Goal: Task Accomplishment & Management: Manage account settings

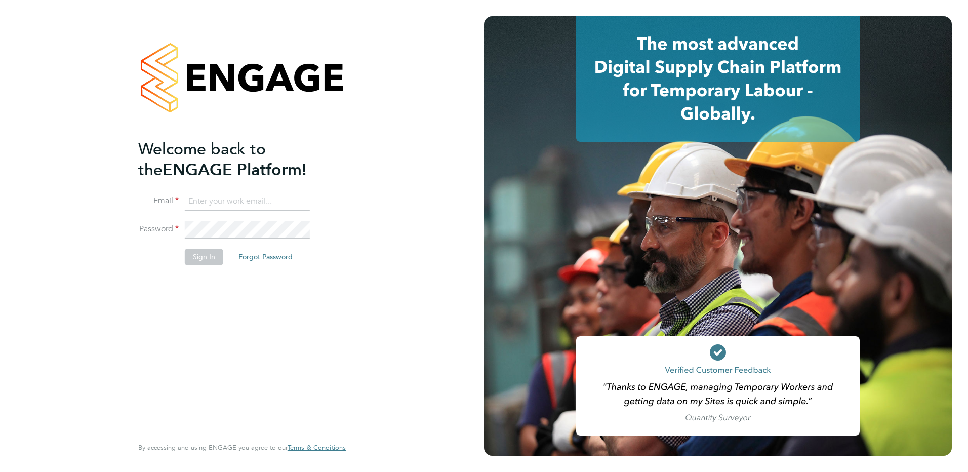
type input "renata.barbosa@ganymedesolutions.co.uk"
click at [198, 262] on button "Sign In" at bounding box center [204, 256] width 38 height 16
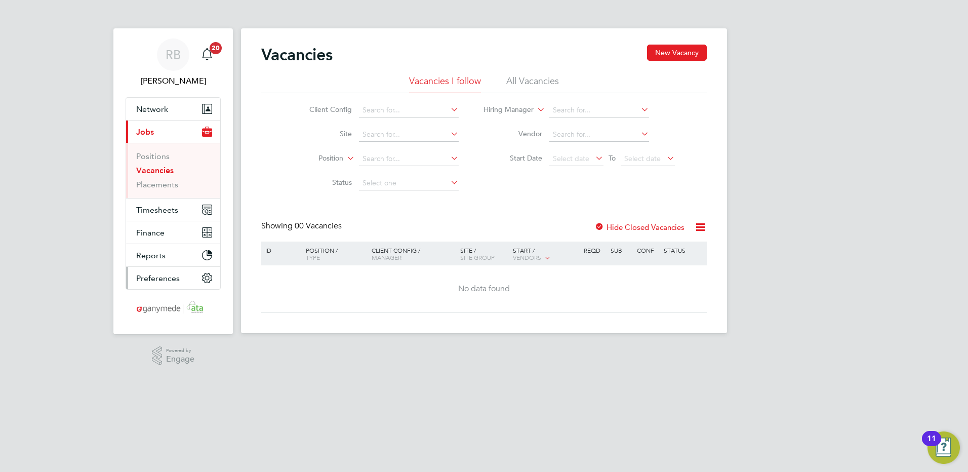
click at [150, 275] on span "Preferences" at bounding box center [158, 278] width 44 height 10
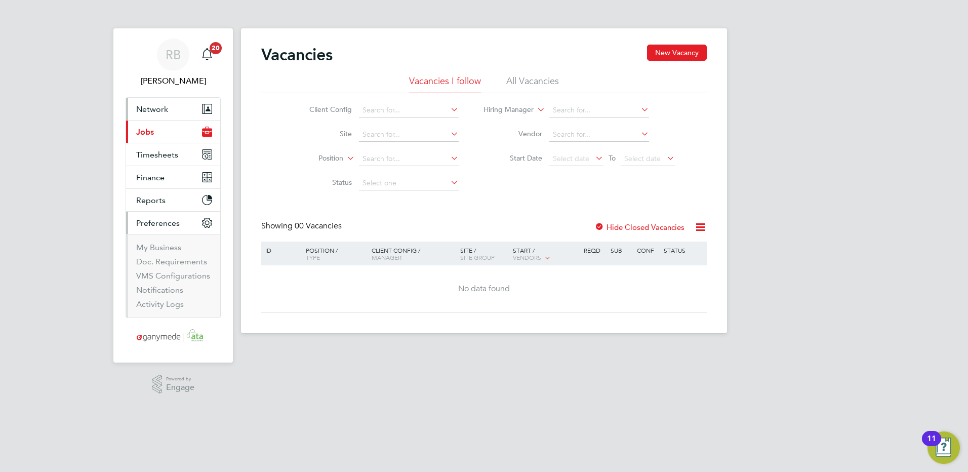
click at [151, 113] on span "Network" at bounding box center [152, 109] width 32 height 10
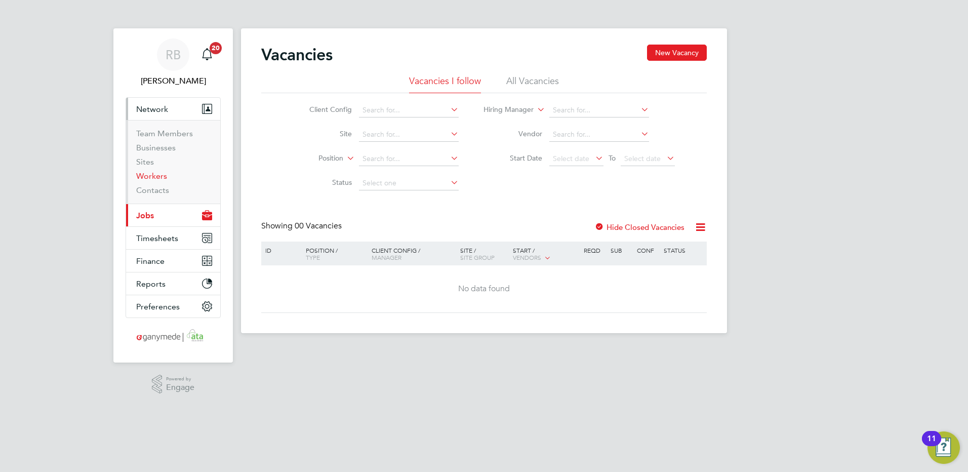
click at [156, 177] on link "Workers" at bounding box center [151, 176] width 31 height 10
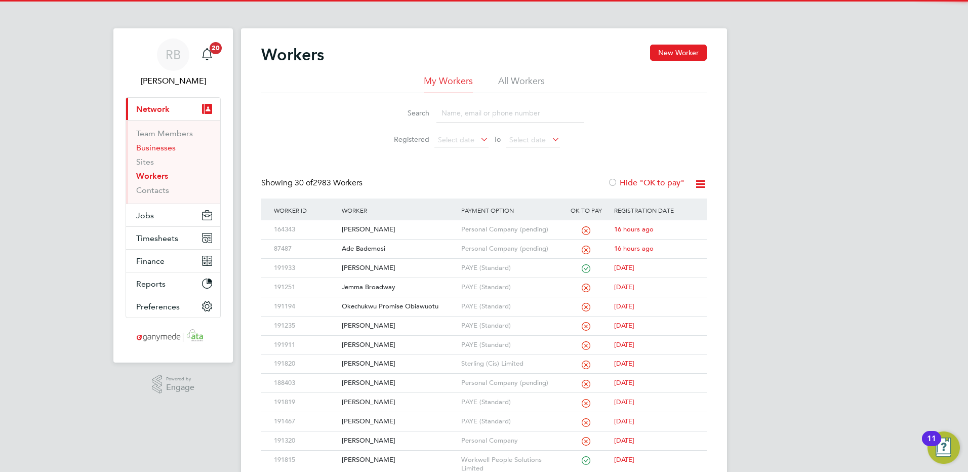
click at [155, 143] on link "Businesses" at bounding box center [155, 148] width 39 height 10
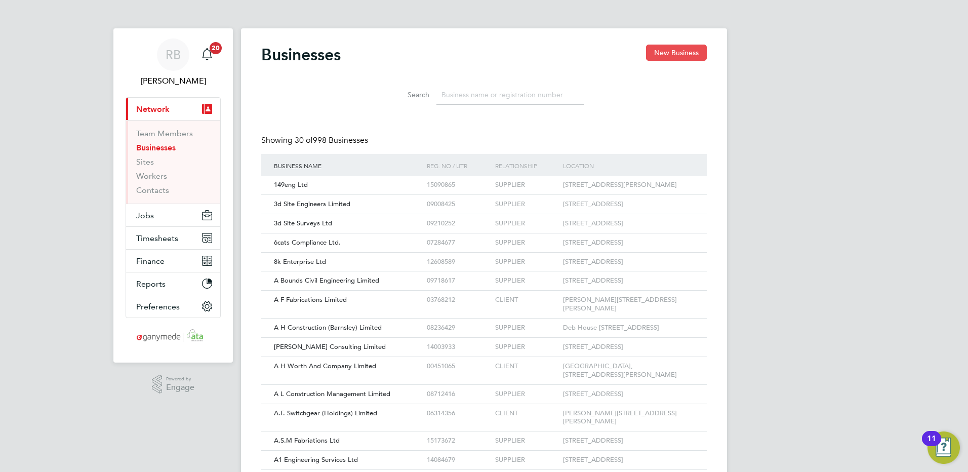
click at [672, 56] on button "New Business" at bounding box center [676, 53] width 61 height 16
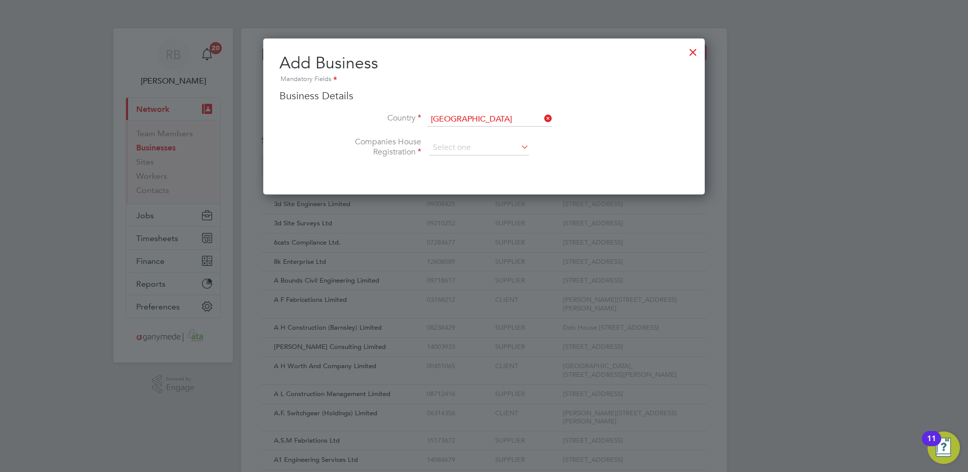
click at [703, 50] on div "Add Business Mandatory Fields Business Details Country United Kingdom Companies…" at bounding box center [483, 116] width 441 height 156
click at [696, 55] on div at bounding box center [693, 49] width 18 height 18
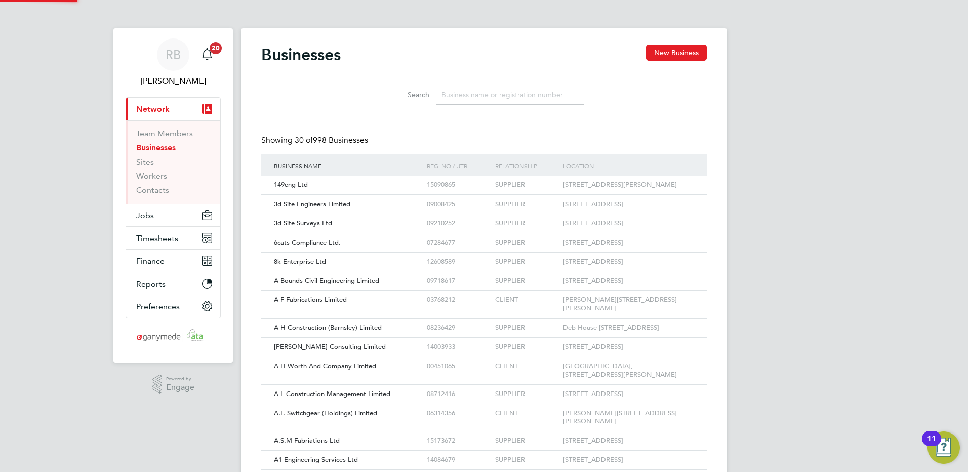
click at [495, 95] on input at bounding box center [510, 95] width 148 height 20
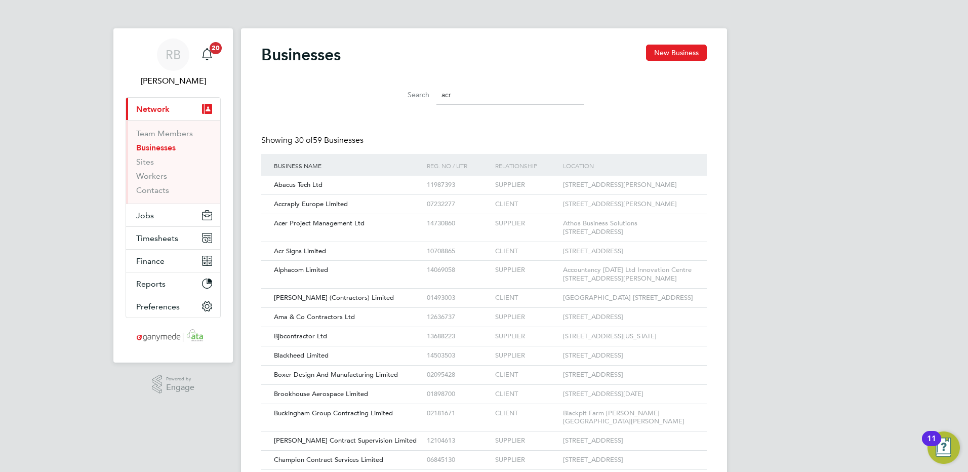
type input "acr"
click at [126, 98] on button "Current page: Network" at bounding box center [173, 109] width 94 height 22
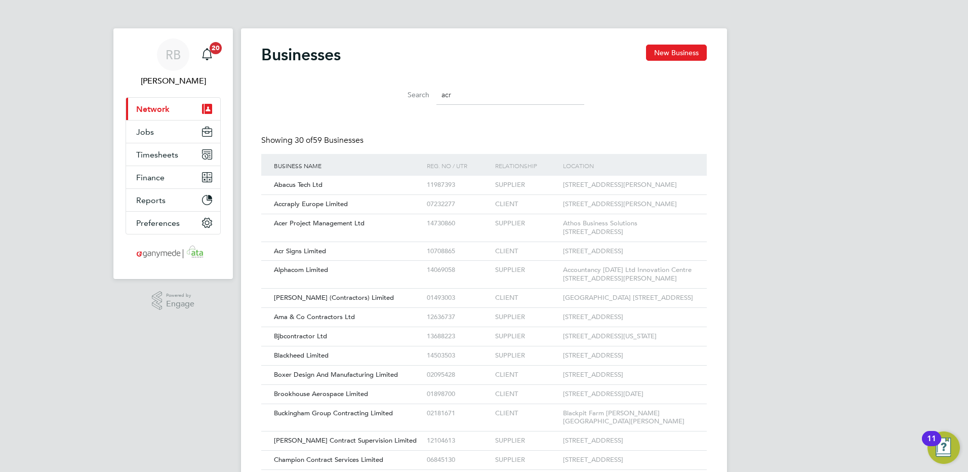
click at [463, 100] on input "acr" at bounding box center [510, 95] width 148 height 20
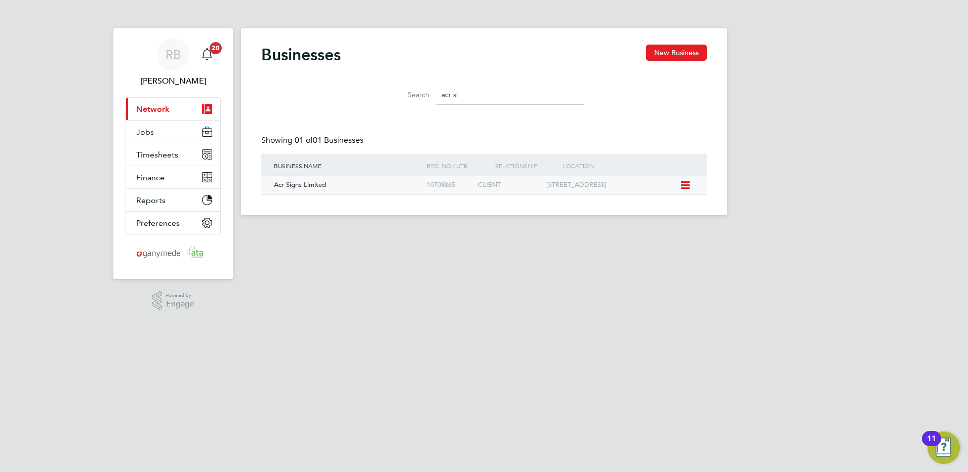
type input "acr si"
click at [362, 191] on div "Acr Signs Limited" at bounding box center [347, 185] width 153 height 19
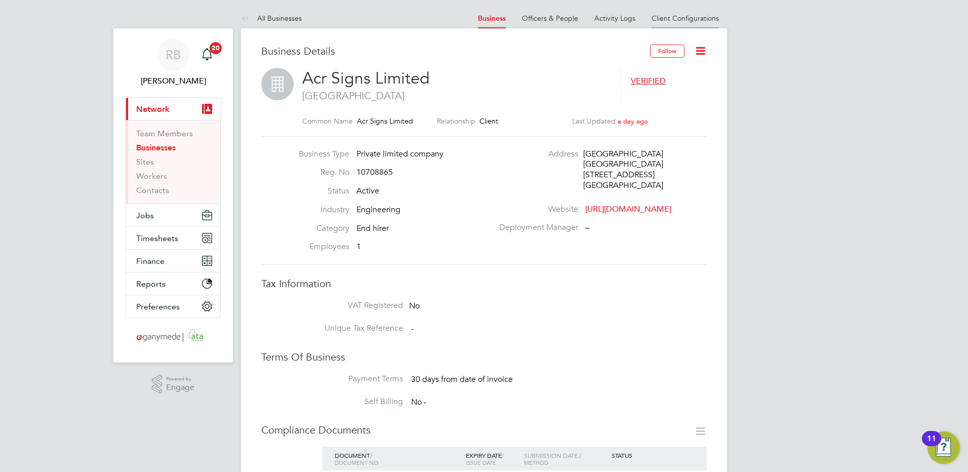
click at [709, 24] on li "Client Configurations" at bounding box center [684, 18] width 67 height 20
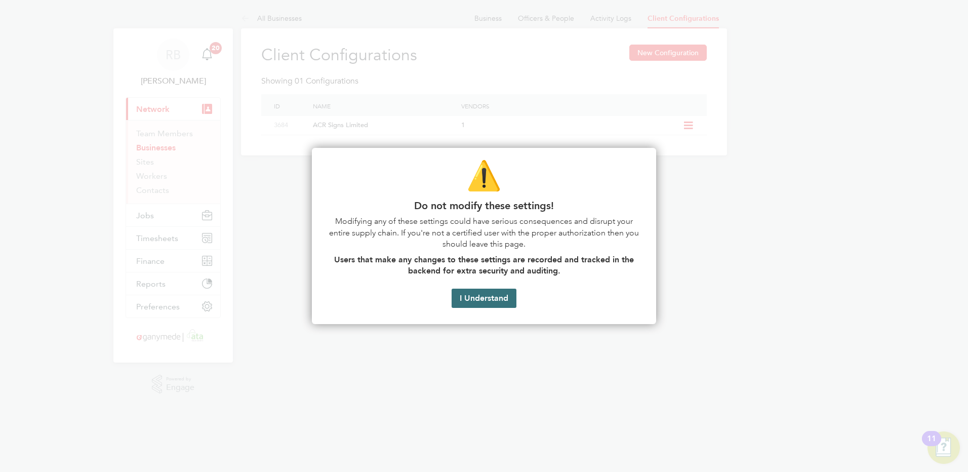
click at [480, 297] on button "I Understand" at bounding box center [483, 297] width 65 height 19
click at [472, 299] on button "I Understand" at bounding box center [483, 297] width 65 height 19
click at [496, 302] on button "I Understand" at bounding box center [483, 297] width 65 height 19
click at [472, 295] on button "I Understand" at bounding box center [483, 297] width 65 height 19
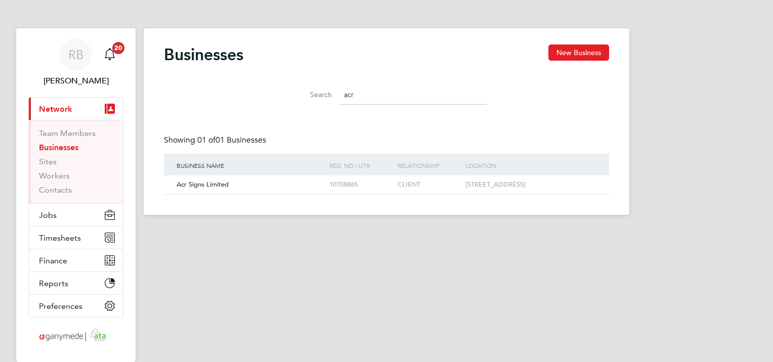
scroll to position [19, 154]
